Goal: Task Accomplishment & Management: Manage account settings

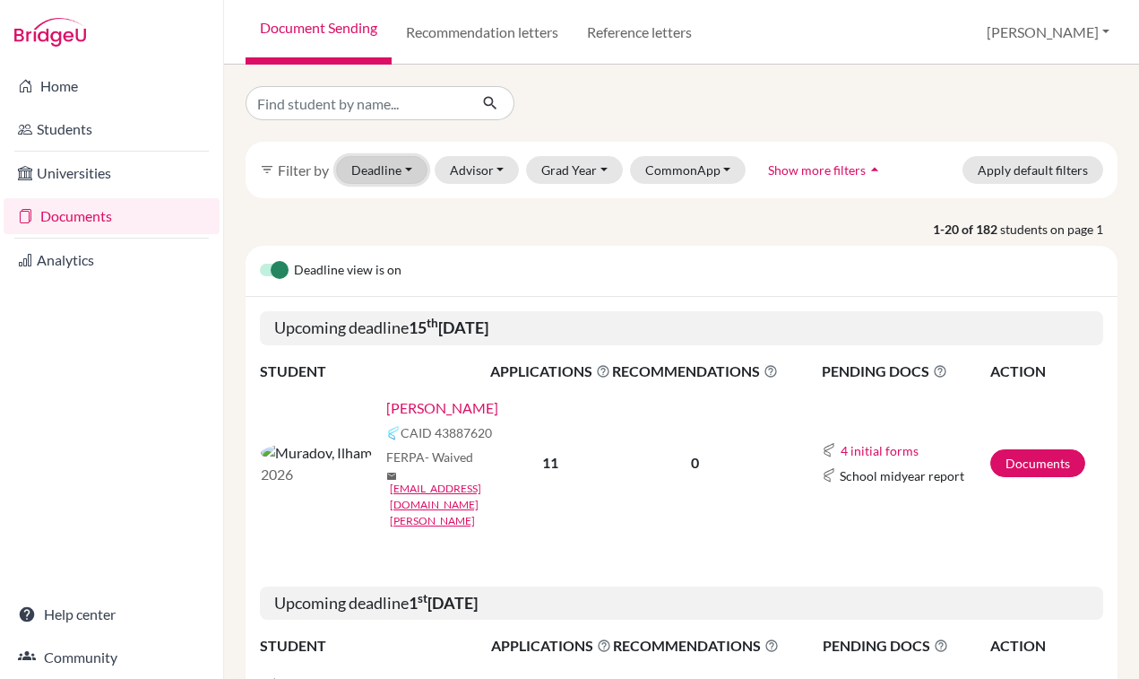
click at [411, 169] on button "Deadline - Select a date range Or double click for a single date selection Toda…" at bounding box center [381, 170] width 91 height 28
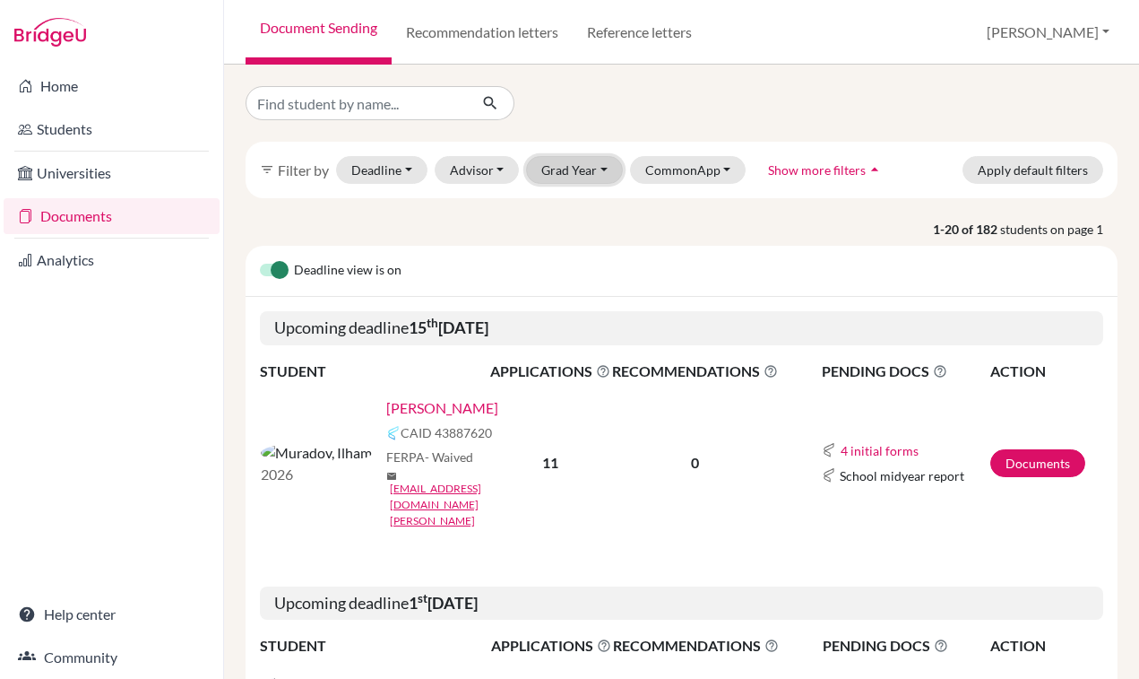
click at [601, 172] on button "Grad Year" at bounding box center [574, 170] width 97 height 28
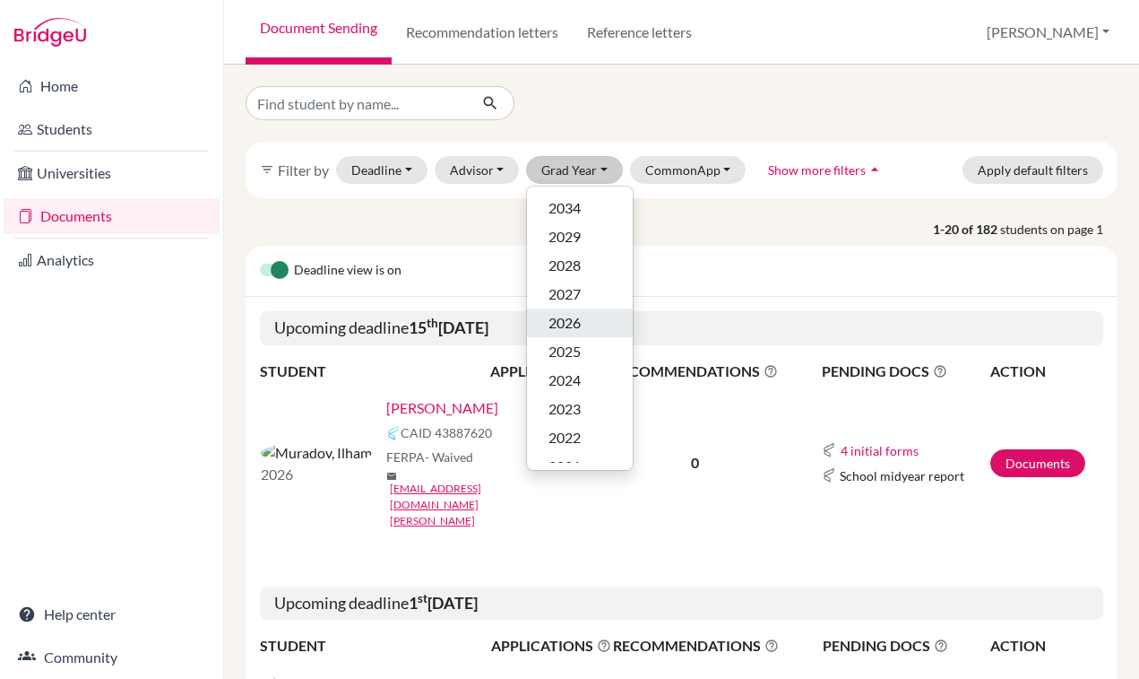
click at [587, 326] on div "2026" at bounding box center [580, 323] width 63 height 22
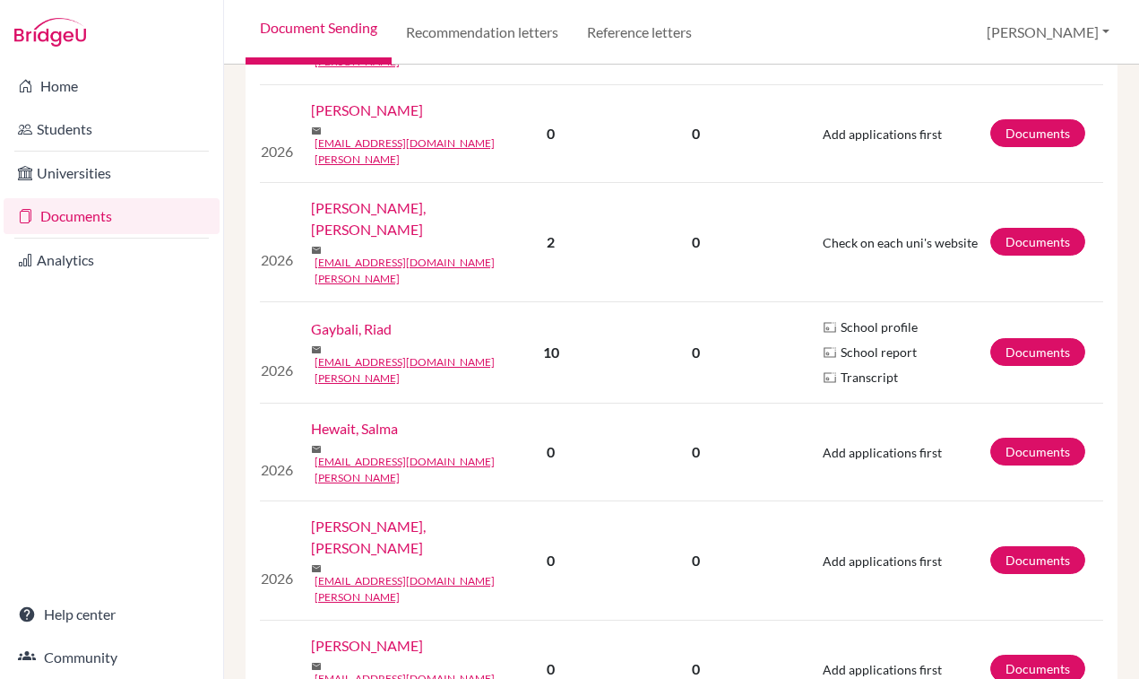
scroll to position [2422, 0]
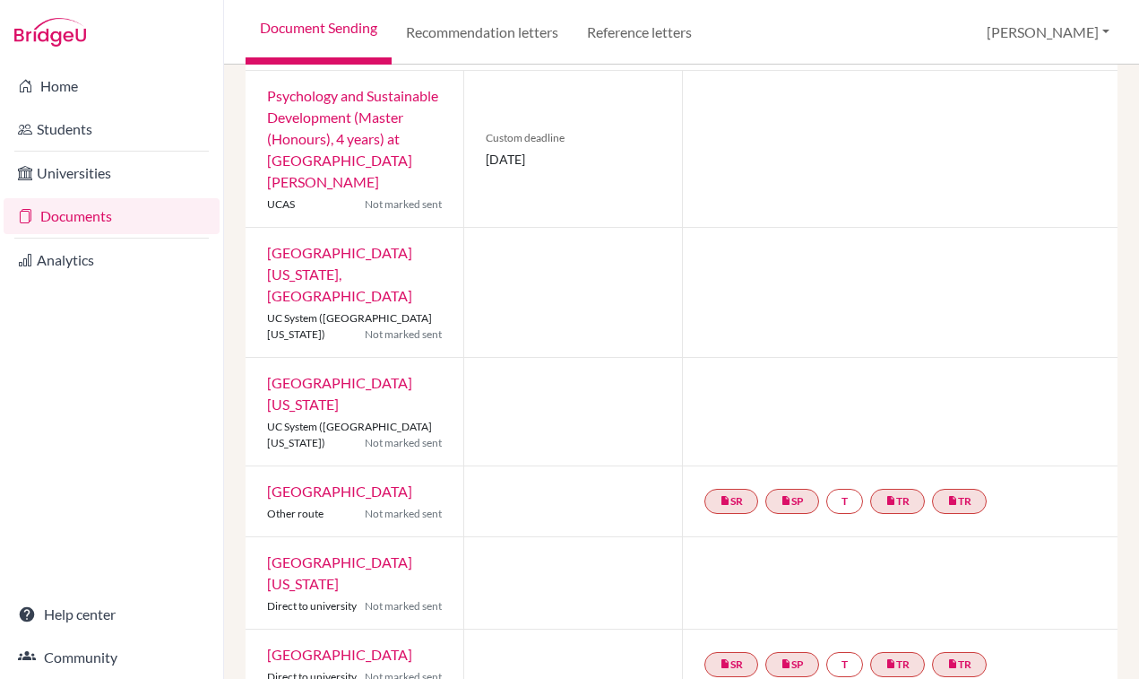
scroll to position [110, 0]
